Goal: Information Seeking & Learning: Check status

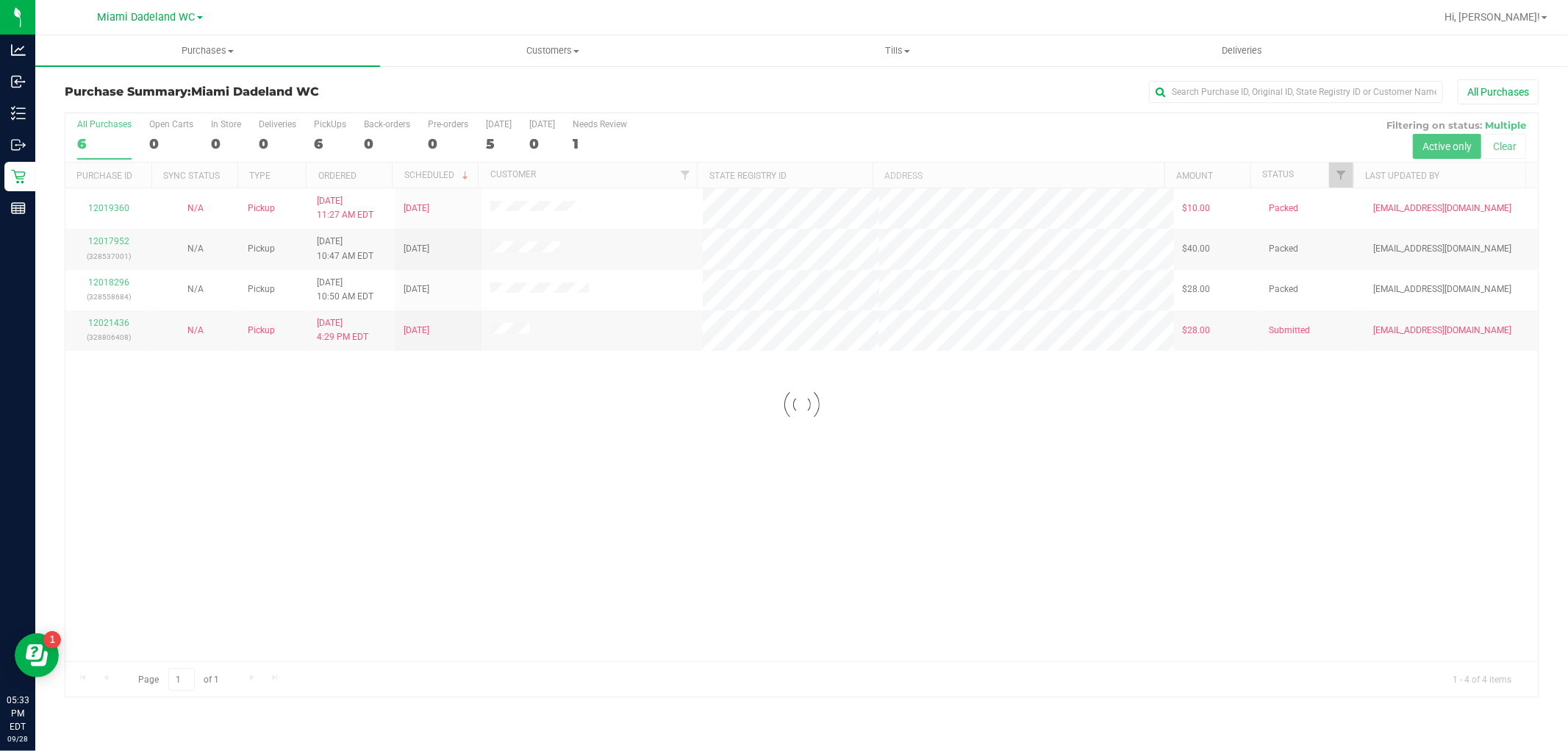
click at [304, 432] on div at bounding box center [801, 405] width 1472 height 583
click at [535, 50] on span "Customers" at bounding box center [552, 50] width 343 height 14
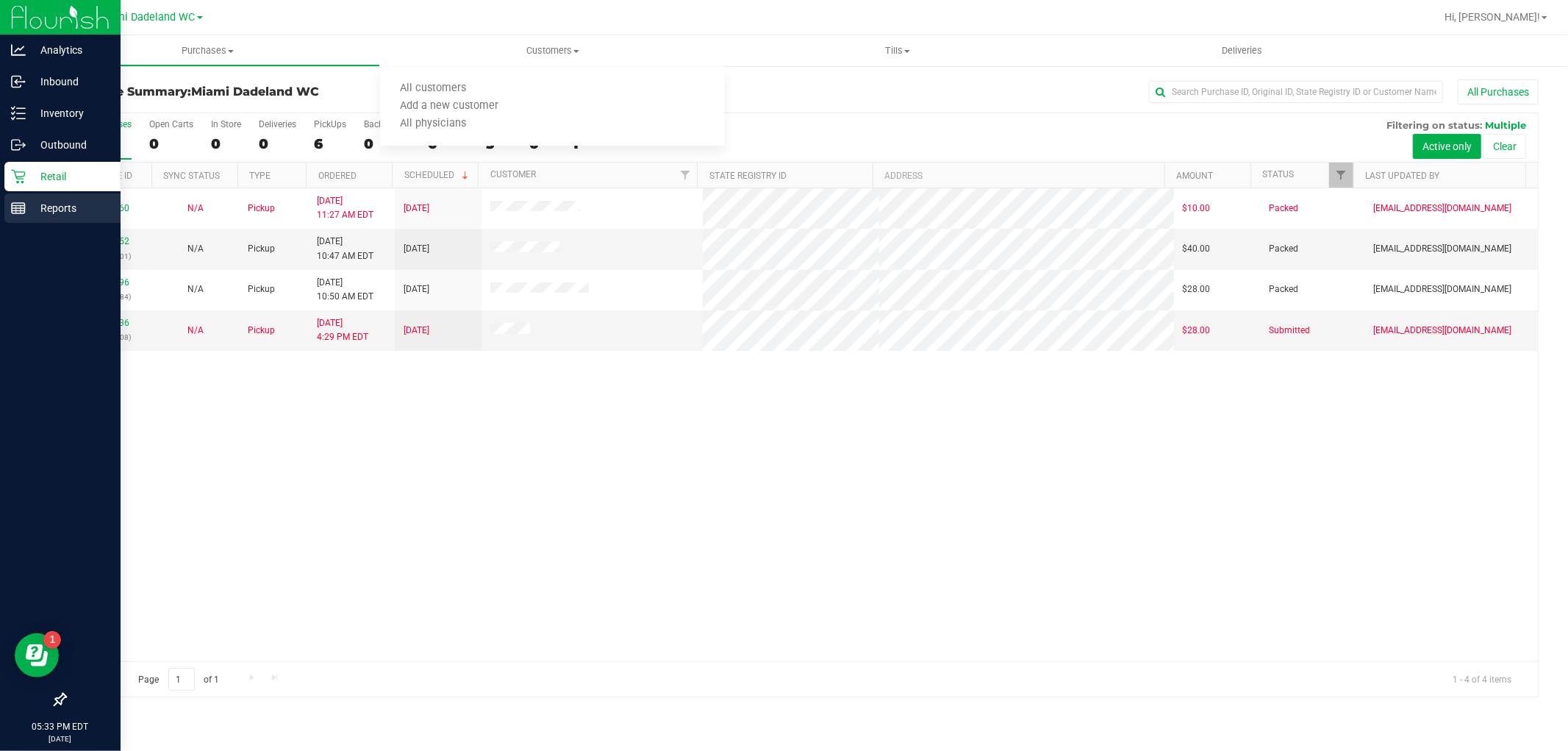
click at [30, 202] on p "Reports" at bounding box center [70, 208] width 88 height 18
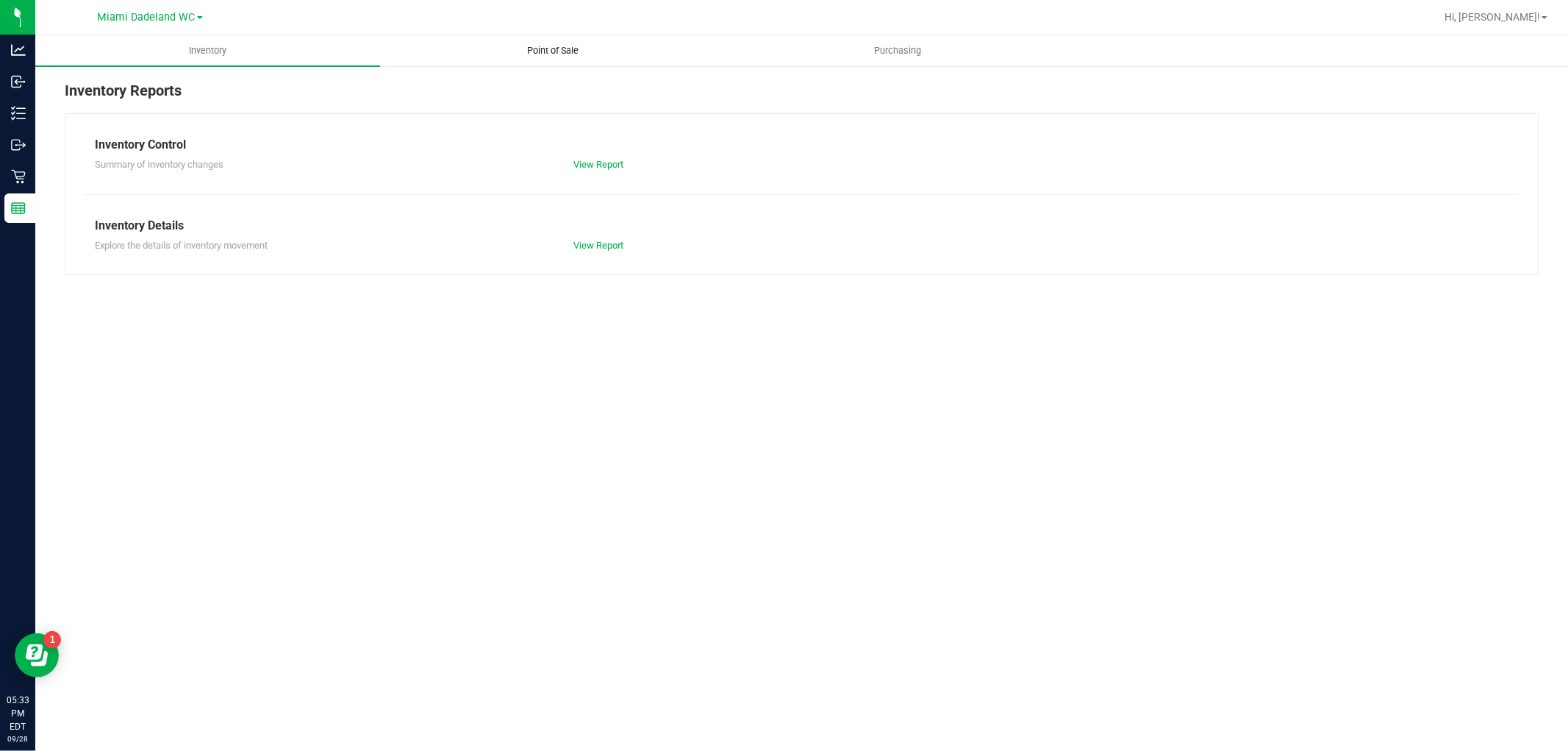
click at [569, 56] on span "Point of Sale" at bounding box center [553, 50] width 91 height 14
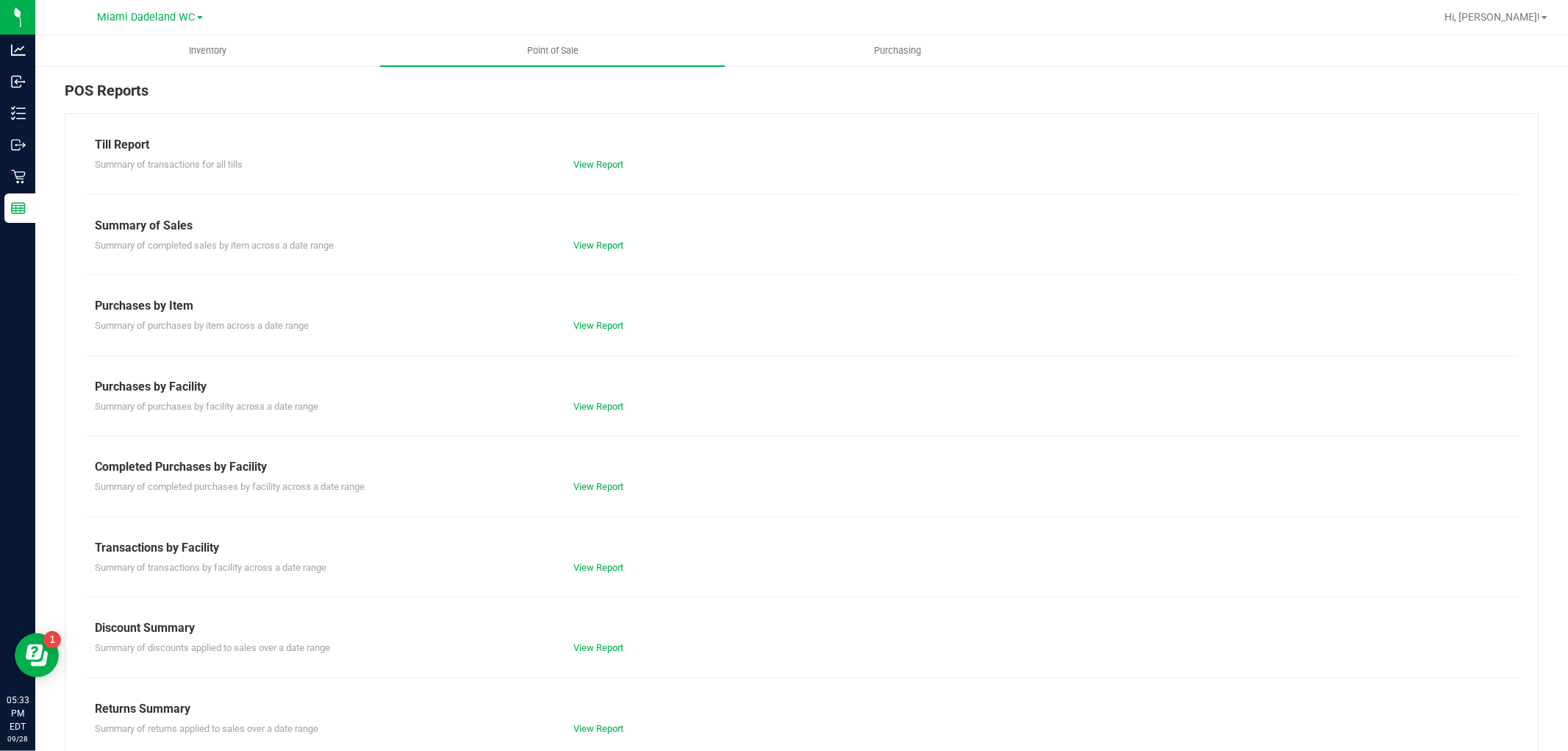
drag, startPoint x: 353, startPoint y: 469, endPoint x: 985, endPoint y: 286, distance: 658.0
click at [1052, 249] on div "Summary of completed sales by item across a date range View Report" at bounding box center [801, 243] width 1435 height 18
click at [619, 489] on link "View Report" at bounding box center [598, 486] width 50 height 11
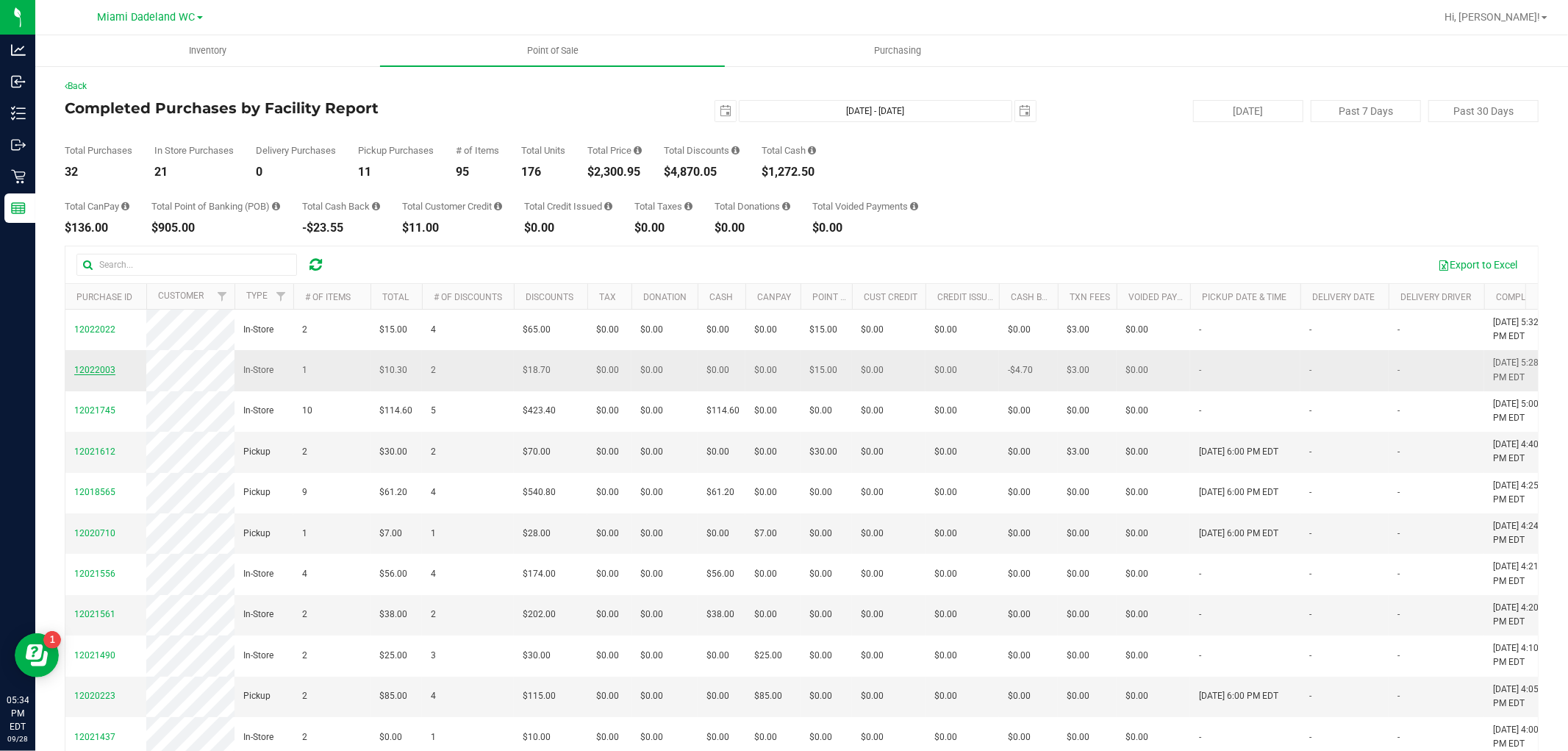
click at [103, 375] on span "12022003" at bounding box center [94, 370] width 41 height 10
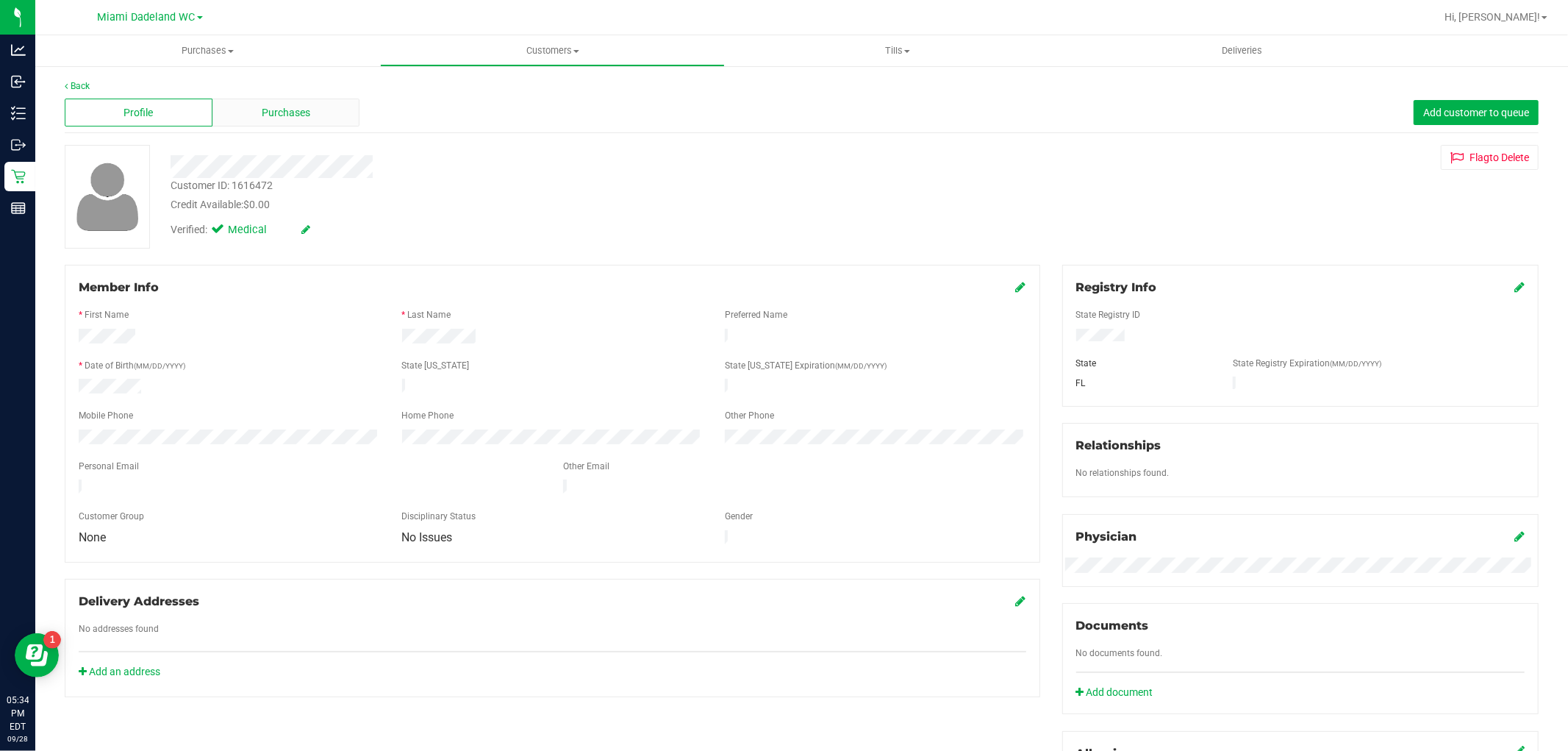
click at [272, 113] on span "Purchases" at bounding box center [285, 112] width 49 height 15
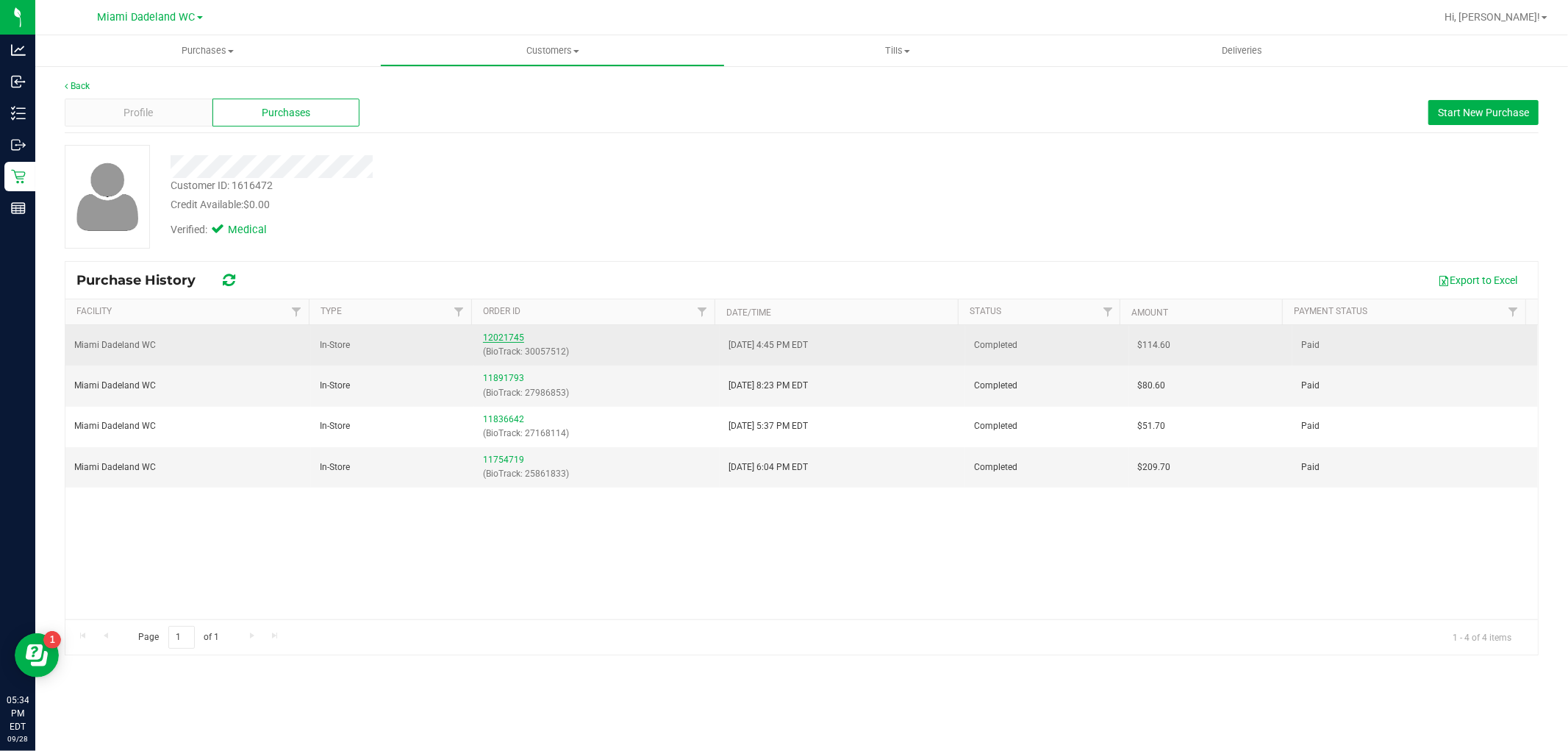
click at [515, 333] on link "12021745" at bounding box center [503, 338] width 41 height 10
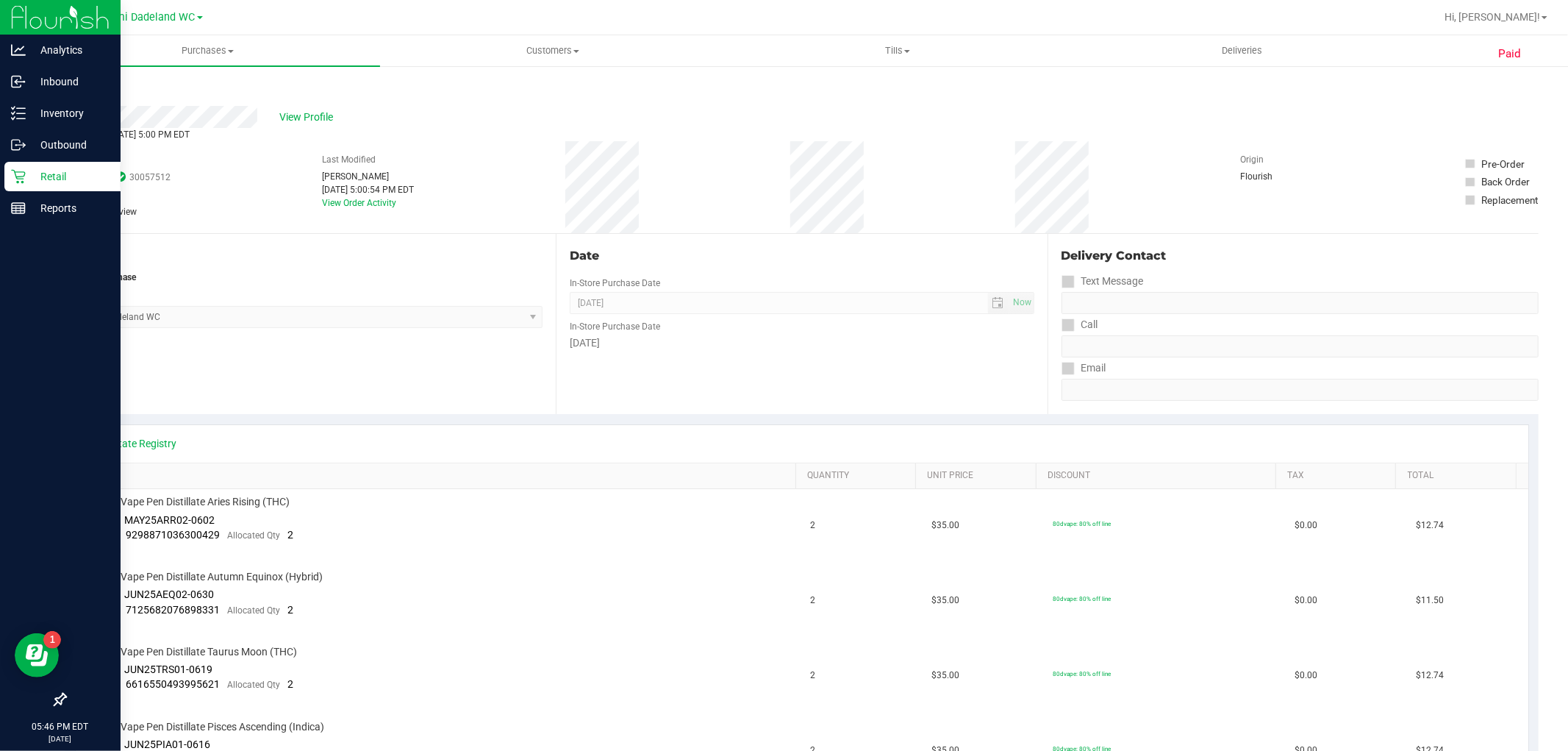
click at [49, 173] on p "Retail" at bounding box center [70, 177] width 88 height 18
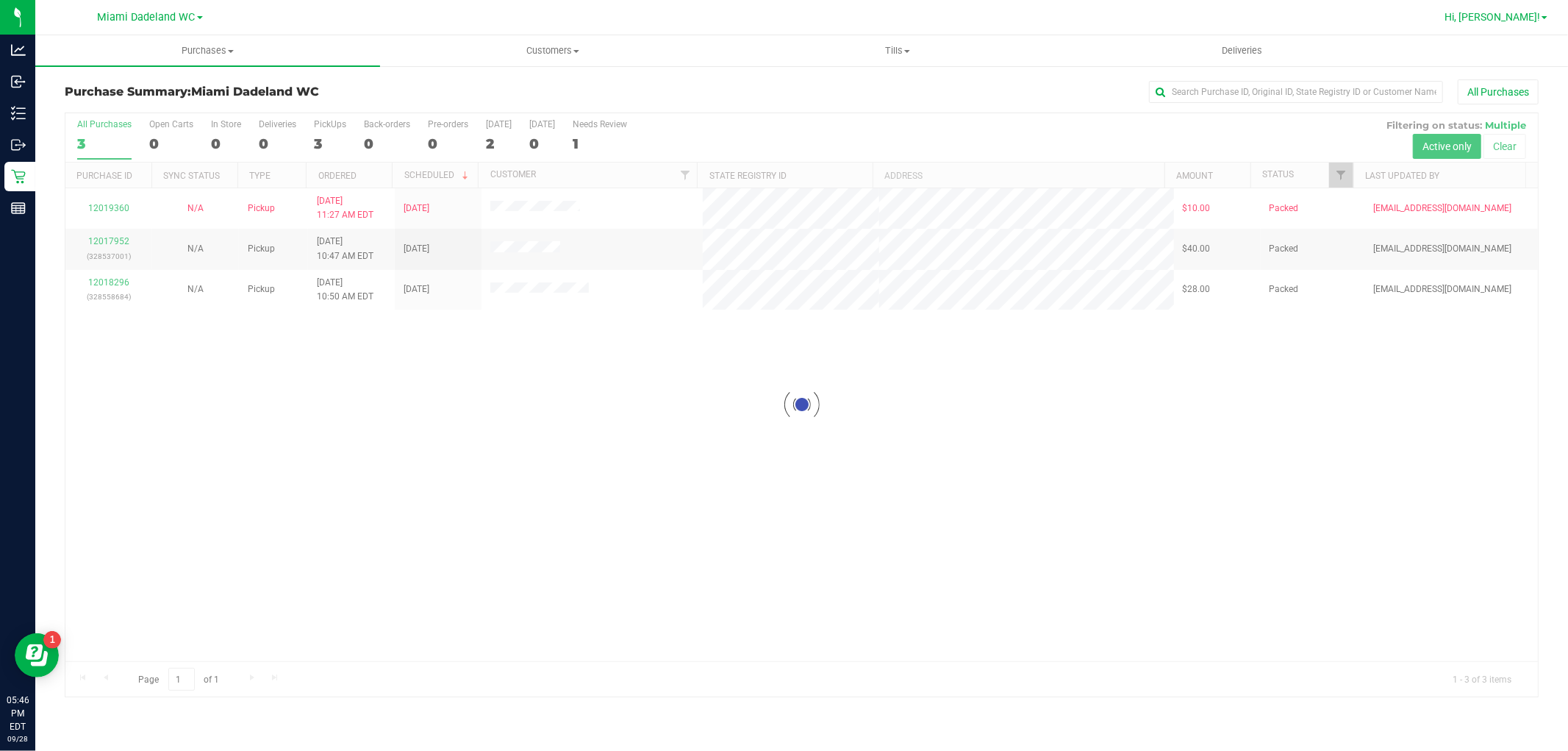
click at [1514, 22] on span "Hi, [PERSON_NAME]!" at bounding box center [1492, 17] width 96 height 12
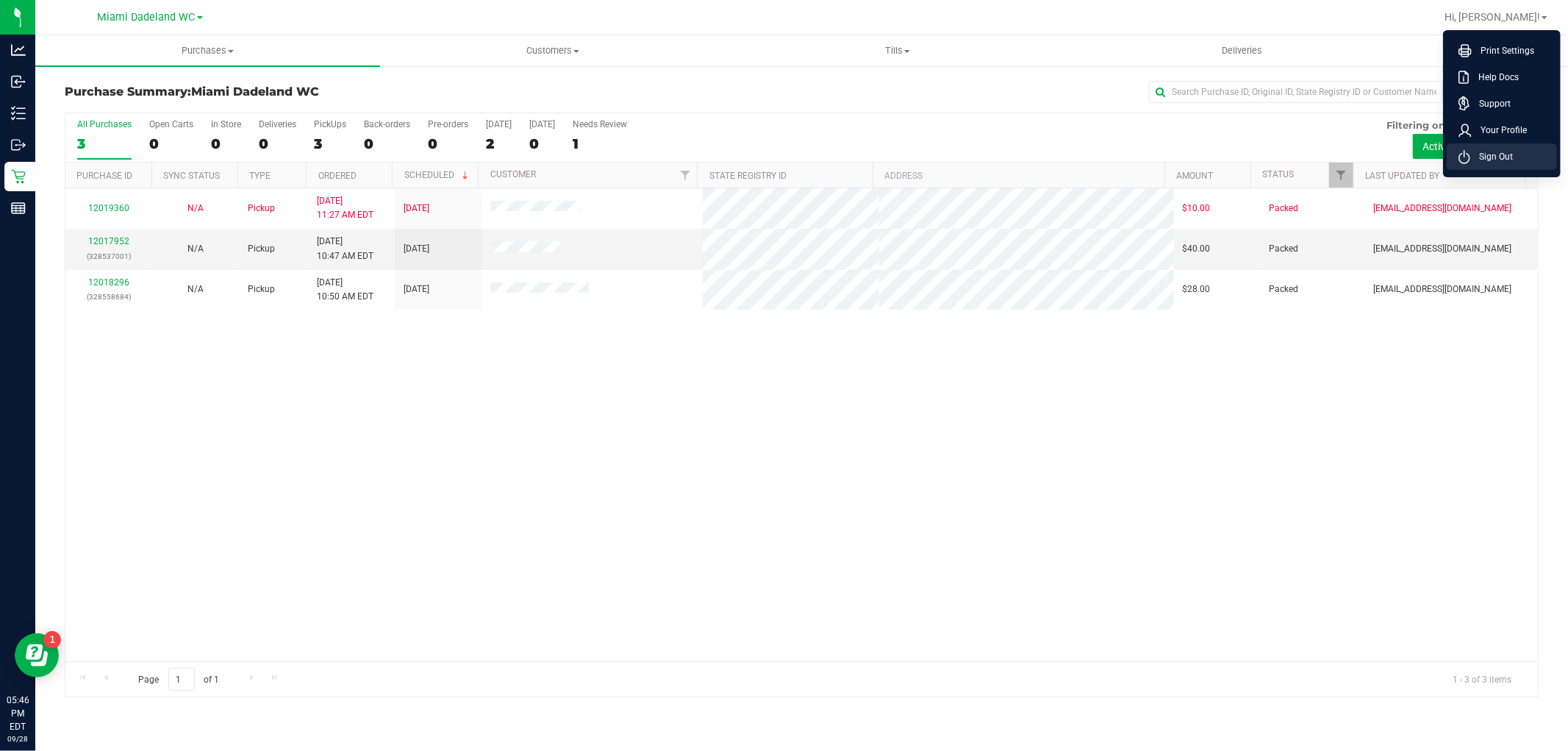
click at [1507, 154] on span "Sign Out" at bounding box center [1491, 157] width 42 height 14
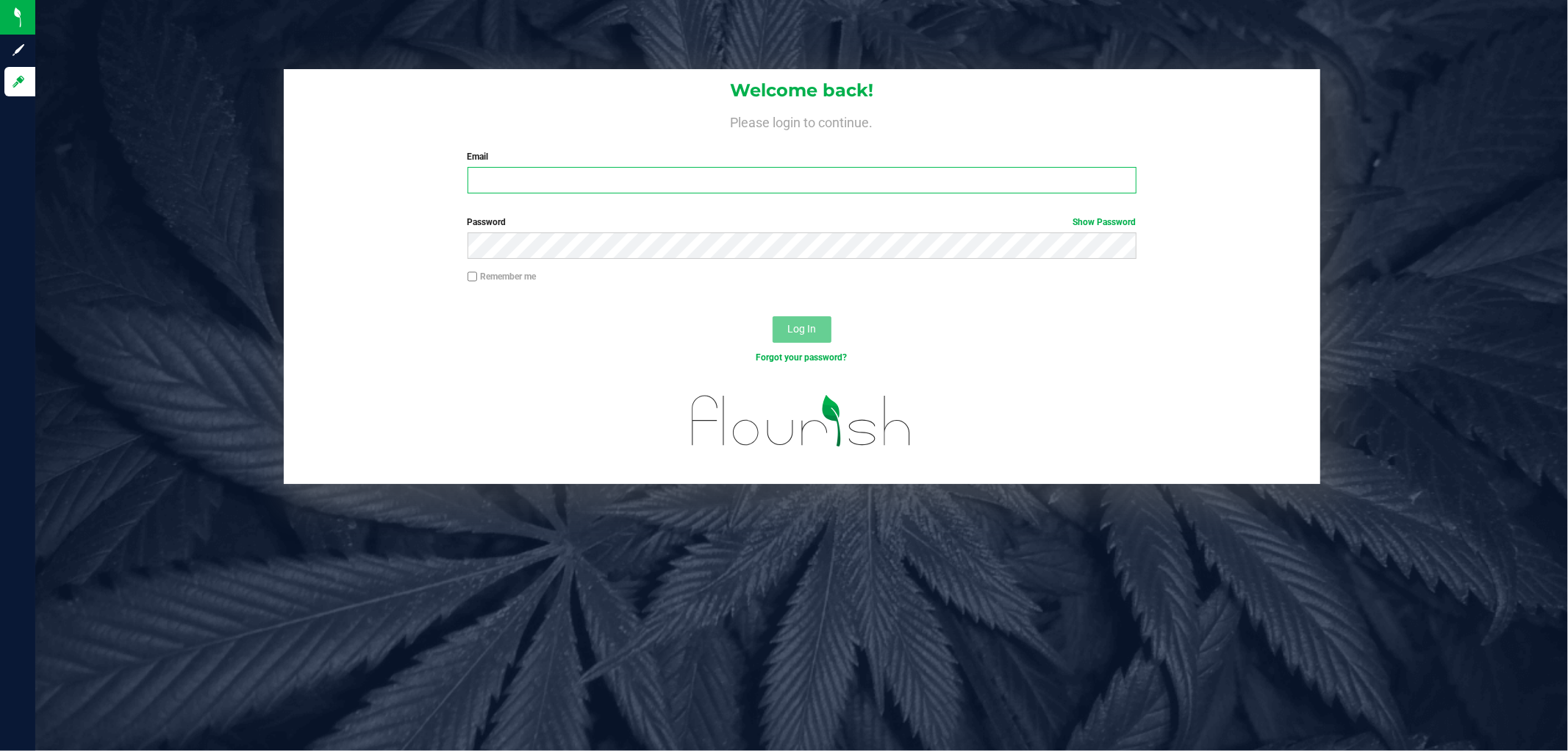
click at [850, 178] on input "Email" at bounding box center [802, 180] width 669 height 26
type input "[EMAIL_ADDRESS][DOMAIN_NAME]"
click at [772, 316] on button "Log In" at bounding box center [802, 329] width 59 height 26
